Goal: Task Accomplishment & Management: Complete application form

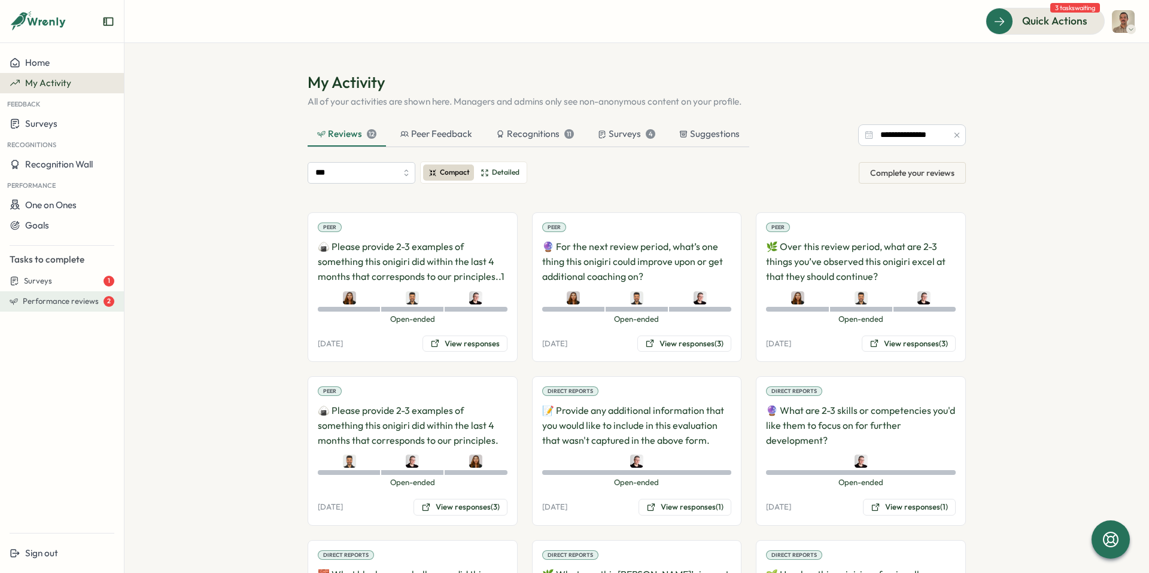
click at [56, 298] on span "Performance reviews" at bounding box center [61, 301] width 76 height 11
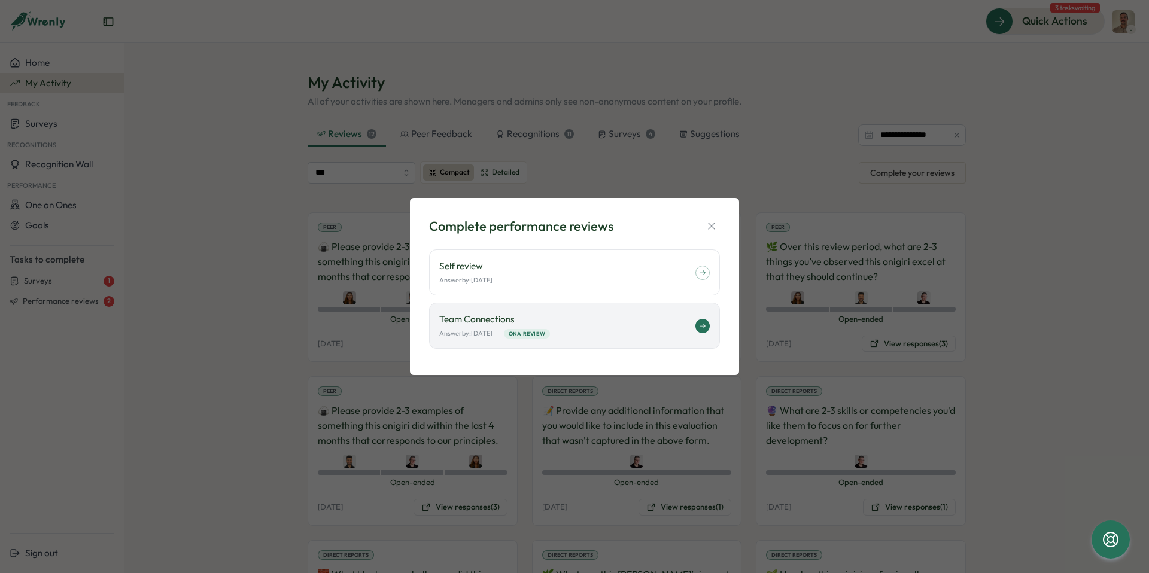
click at [595, 331] on div "Answer by: October 10 | ONA Review" at bounding box center [567, 333] width 256 height 10
click at [265, 242] on div "Complete performance reviews Self review Answer by: October 10 Team Connections…" at bounding box center [574, 286] width 1149 height 573
click at [707, 220] on icon "button" at bounding box center [711, 226] width 12 height 12
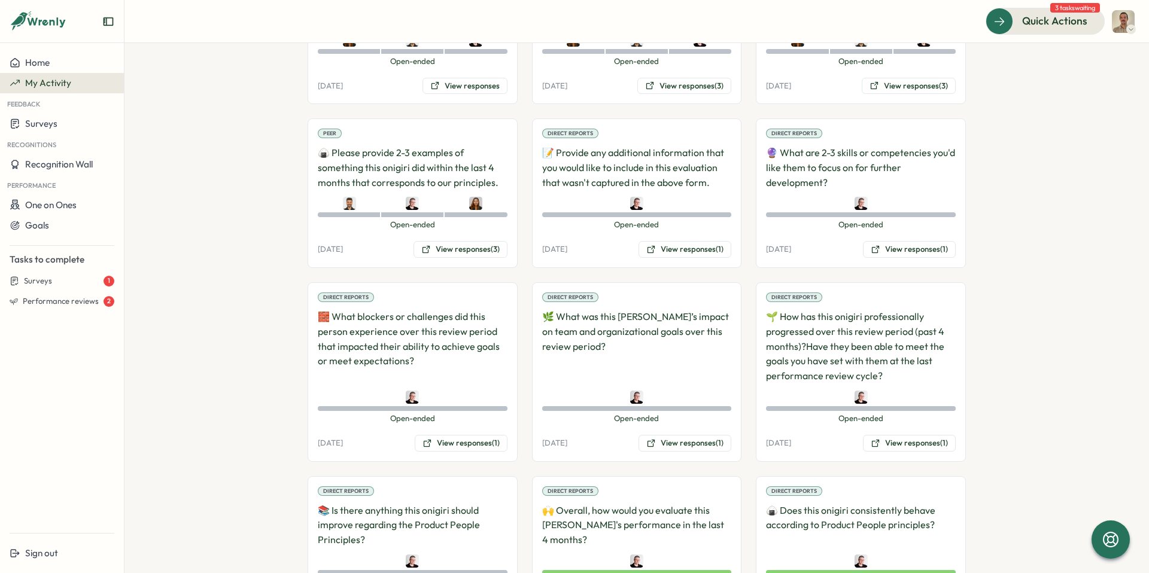
scroll to position [256, 0]
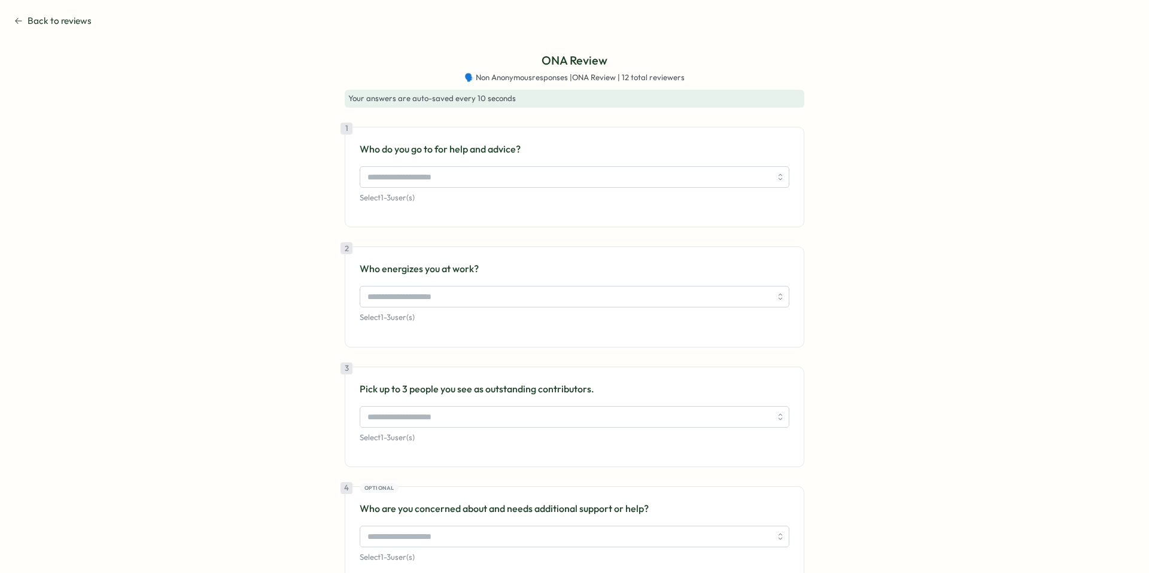
click at [282, 223] on div "ONA Review 🗣️ Non Anonymous responses | ONA Review | 12 total reviewers Your an…" at bounding box center [574, 344] width 1120 height 586
